Goal: Task Accomplishment & Management: Manage account settings

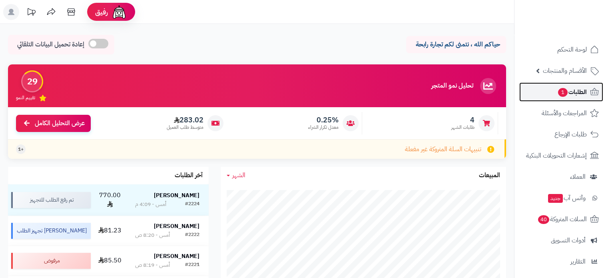
drag, startPoint x: 0, startPoint y: 0, endPoint x: 566, endPoint y: 94, distance: 573.7
click at [566, 94] on span "1" at bounding box center [563, 92] width 10 height 9
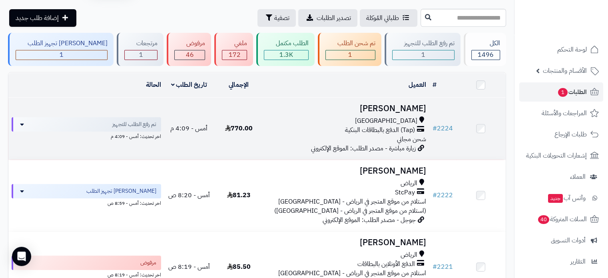
scroll to position [40, 0]
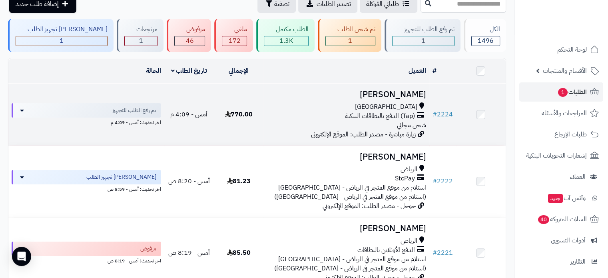
click at [345, 116] on span "(Tap) الدفع بالبطاقات البنكية" at bounding box center [380, 116] width 70 height 9
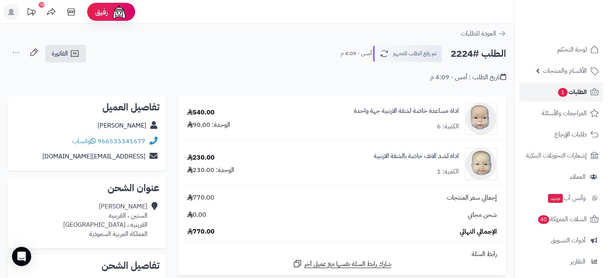
click at [562, 94] on span "1" at bounding box center [563, 93] width 10 height 10
